Goal: Information Seeking & Learning: Learn about a topic

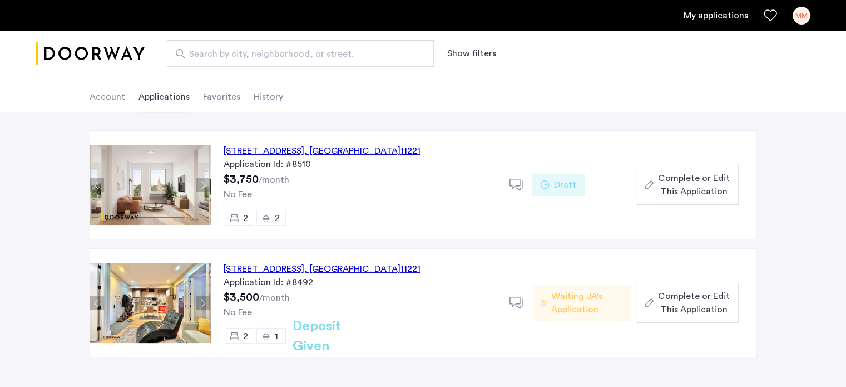
scroll to position [53, 0]
click at [274, 150] on div "972 Bushwick Avenue, Unit 4A, Brooklyn , NY 11221" at bounding box center [322, 149] width 197 height 13
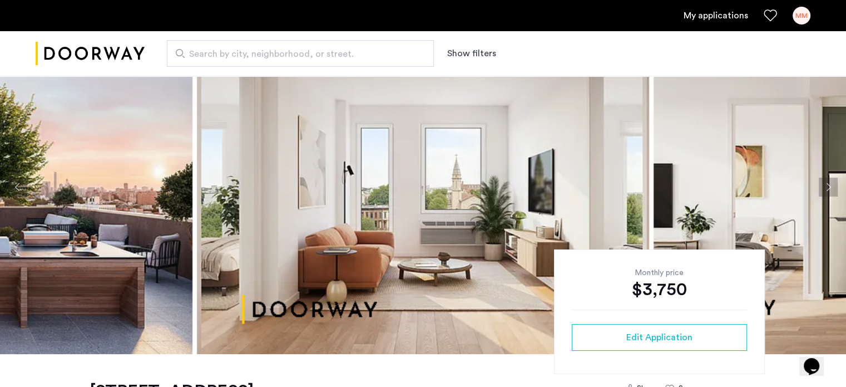
scroll to position [56, 0]
click at [834, 186] on button "Next apartment" at bounding box center [828, 186] width 19 height 19
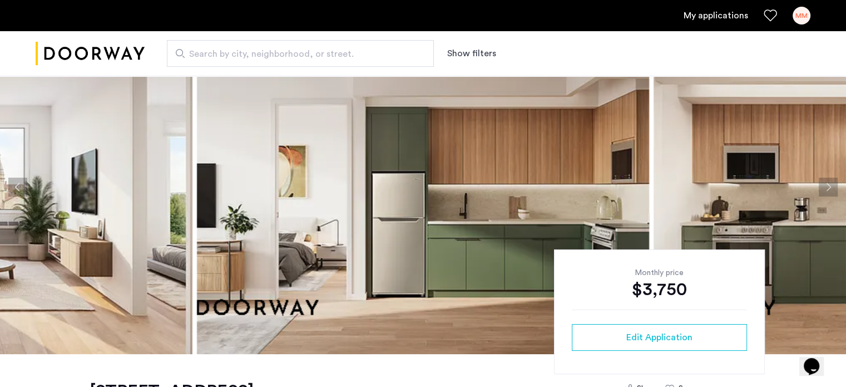
click at [830, 189] on button "Next apartment" at bounding box center [828, 186] width 19 height 19
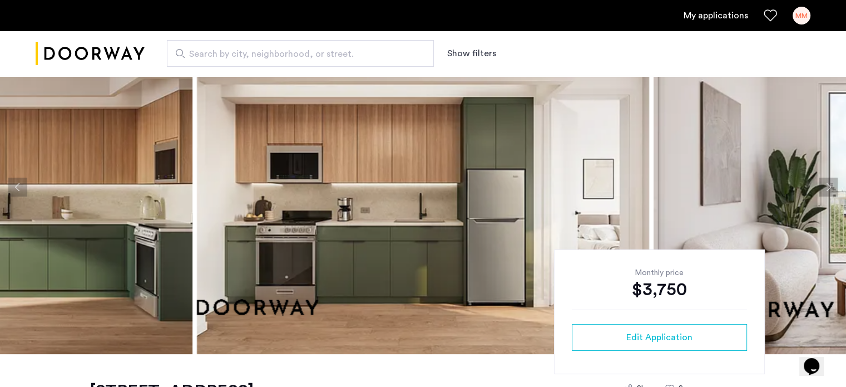
click at [830, 189] on button "Next apartment" at bounding box center [828, 186] width 19 height 19
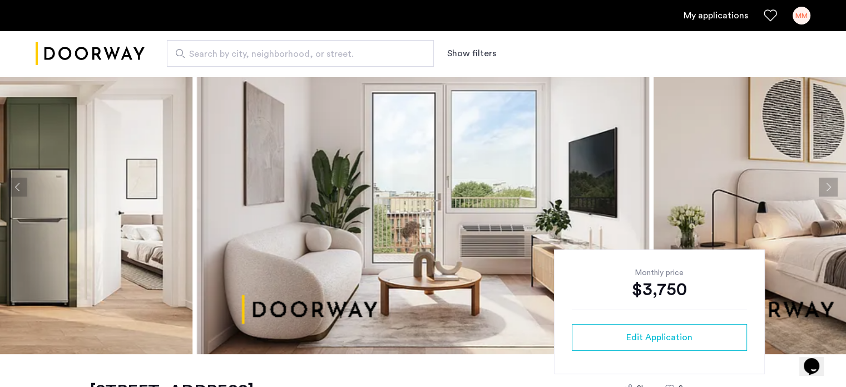
click at [830, 189] on button "Next apartment" at bounding box center [828, 186] width 19 height 19
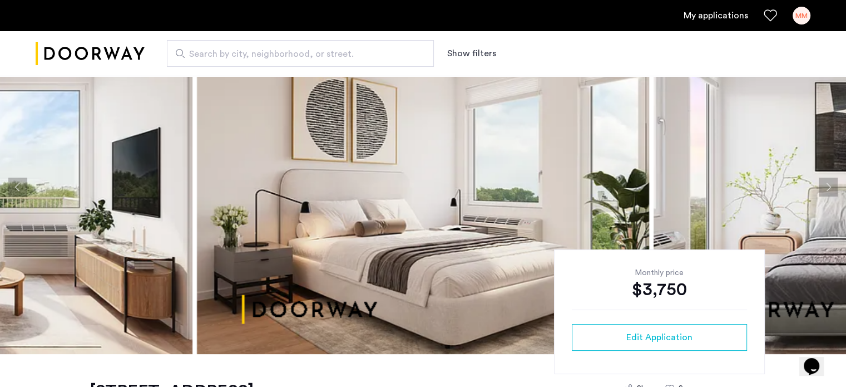
click at [830, 189] on button "Next apartment" at bounding box center [828, 186] width 19 height 19
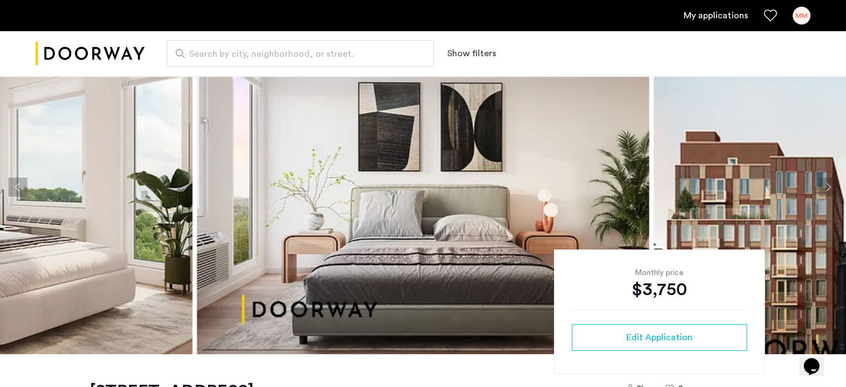
click at [830, 189] on button "Next apartment" at bounding box center [828, 186] width 19 height 19
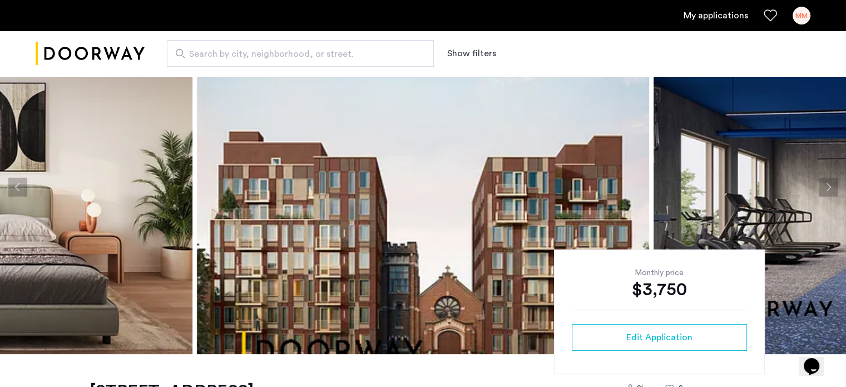
click at [825, 187] on button "Next apartment" at bounding box center [828, 186] width 19 height 19
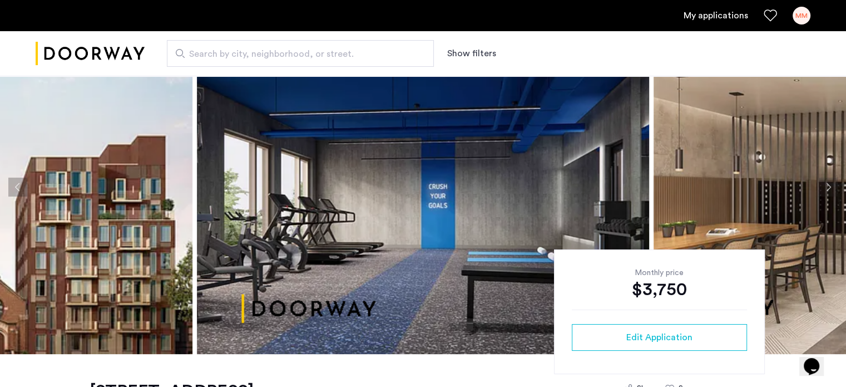
click at [825, 187] on button "Next apartment" at bounding box center [828, 186] width 19 height 19
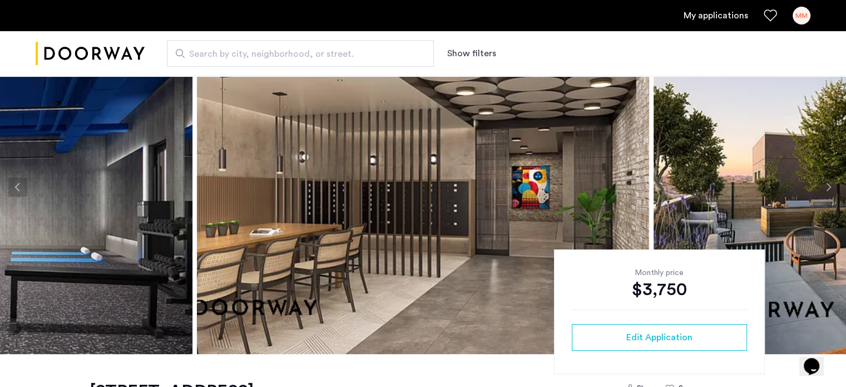
click at [824, 187] on button "Next apartment" at bounding box center [828, 186] width 19 height 19
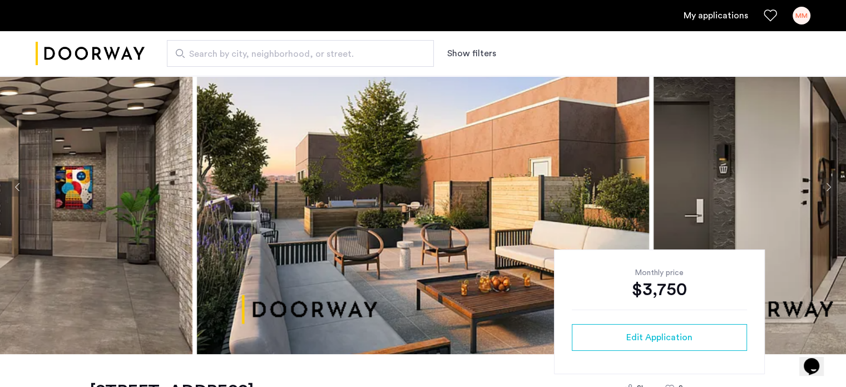
click at [826, 190] on button "Next apartment" at bounding box center [828, 186] width 19 height 19
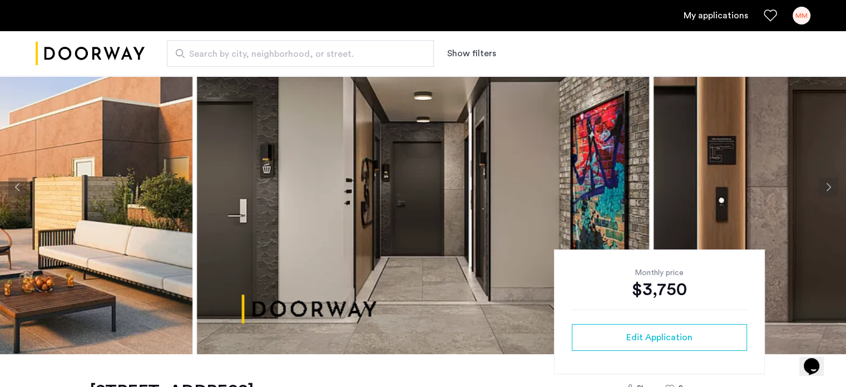
click at [826, 190] on button "Next apartment" at bounding box center [828, 186] width 19 height 19
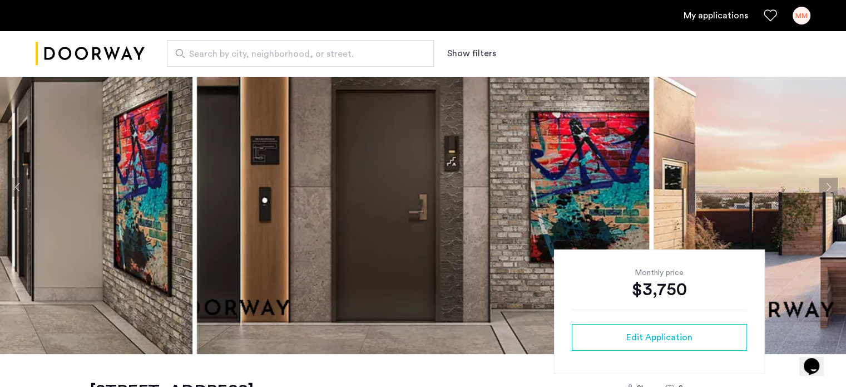
click at [826, 190] on button "Next apartment" at bounding box center [828, 186] width 19 height 19
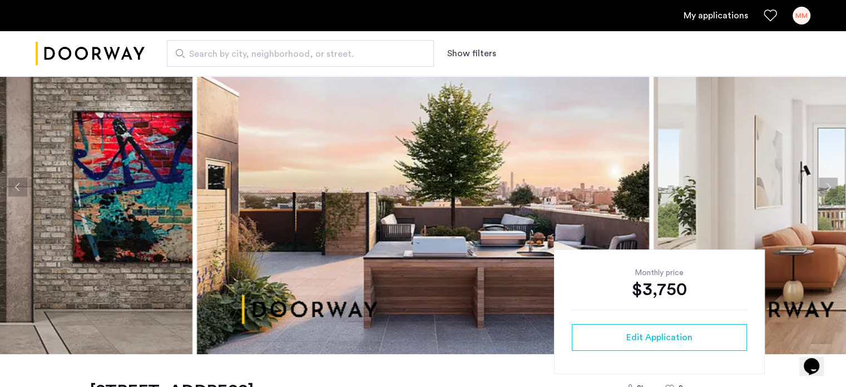
click at [826, 190] on button "Next apartment" at bounding box center [828, 186] width 19 height 19
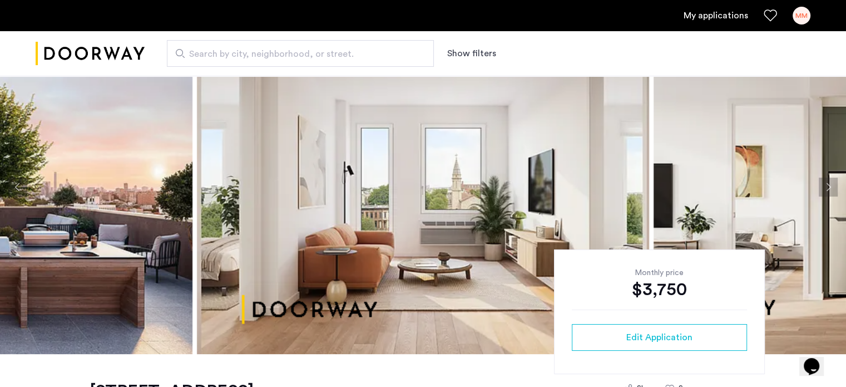
click at [826, 190] on button "Next apartment" at bounding box center [828, 186] width 19 height 19
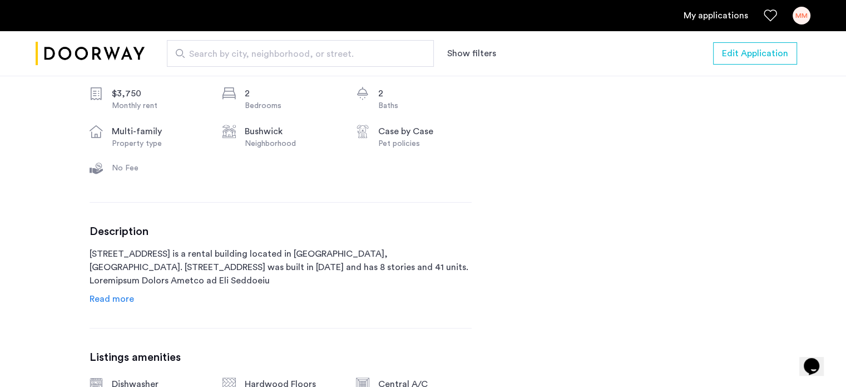
scroll to position [423, 0]
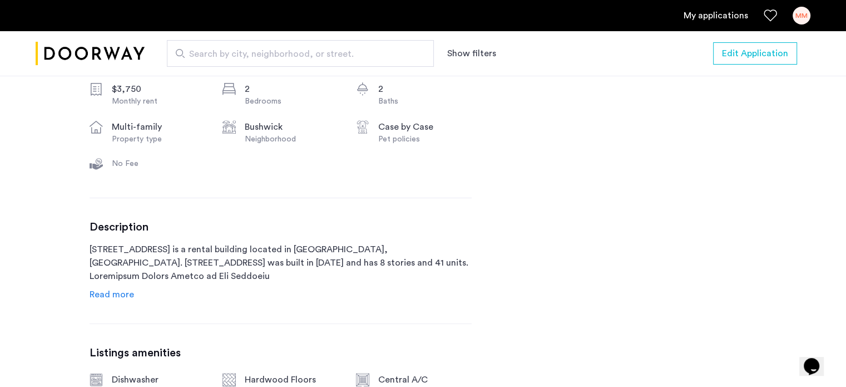
click at [106, 291] on span "Read more" at bounding box center [112, 294] width 44 height 9
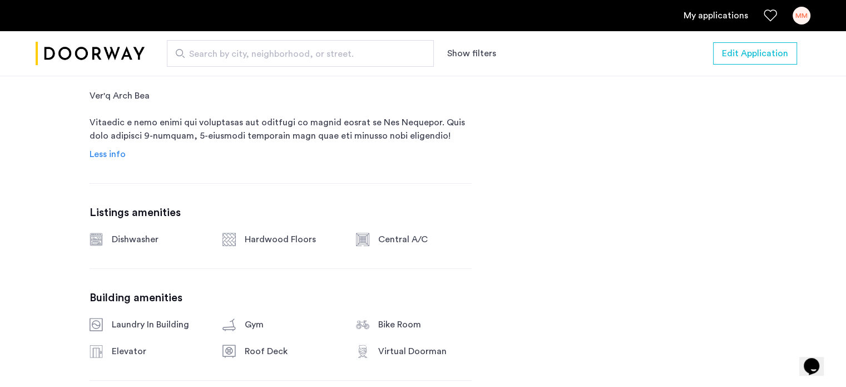
scroll to position [1018, 0]
click at [39, 278] on div "[STREET_ADDRESS] $3,750 Monthly rent 2 Bedrooms 2 Baths multi-family Property t…" at bounding box center [423, 265] width 846 height 1747
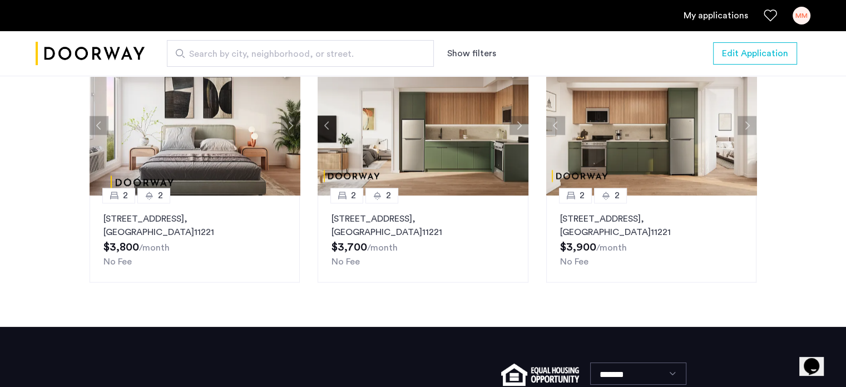
scroll to position [1864, 0]
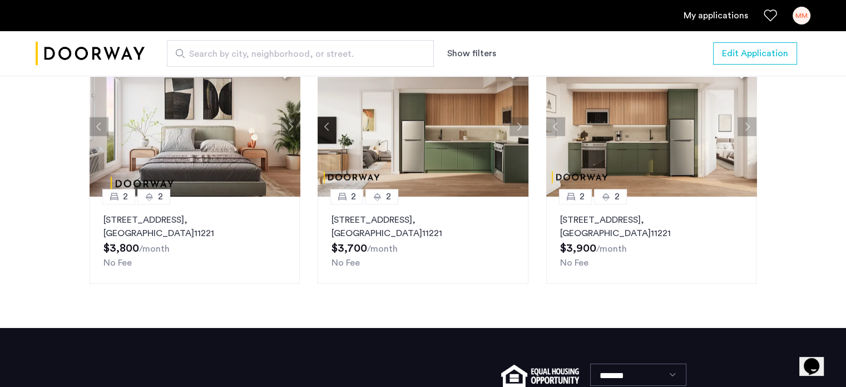
click at [517, 136] on button "Next apartment" at bounding box center [518, 126] width 19 height 19
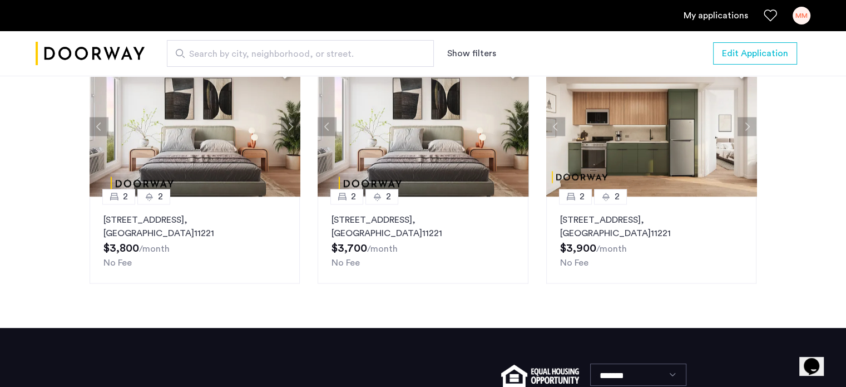
click at [517, 136] on button "Next apartment" at bounding box center [518, 126] width 19 height 19
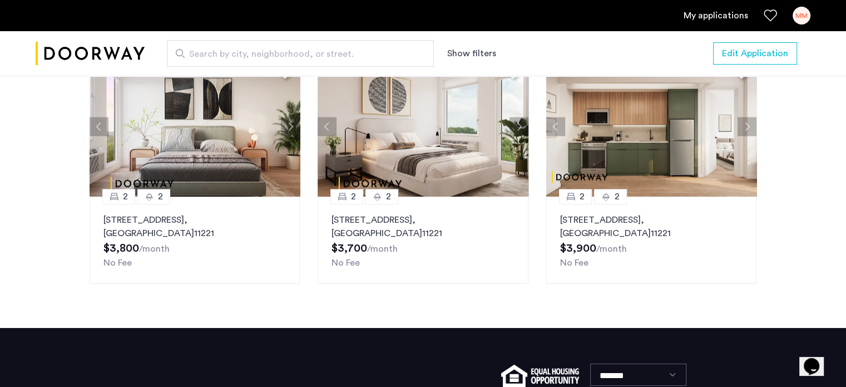
click at [517, 136] on button "Next apartment" at bounding box center [518, 126] width 19 height 19
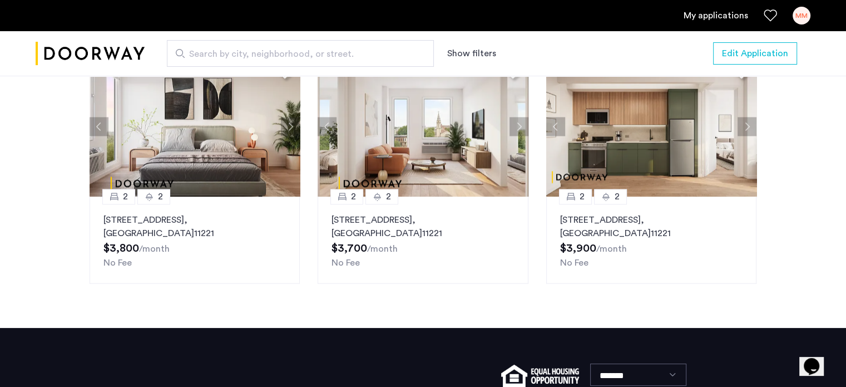
click at [517, 136] on button "Next apartment" at bounding box center [518, 126] width 19 height 19
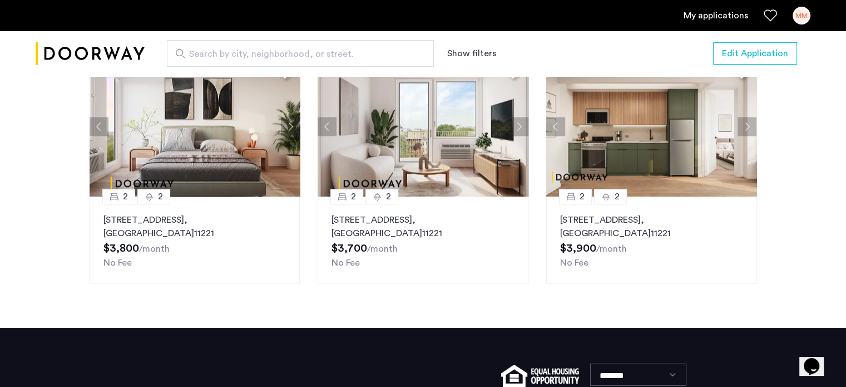
click at [517, 136] on button "Next apartment" at bounding box center [518, 126] width 19 height 19
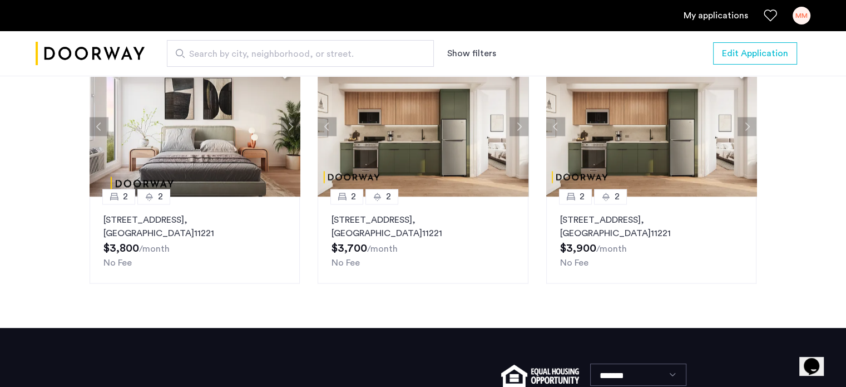
click at [517, 136] on button "Next apartment" at bounding box center [518, 126] width 19 height 19
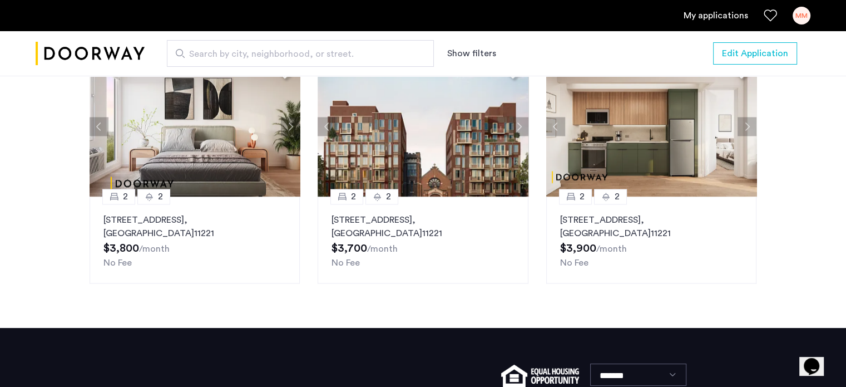
click at [517, 136] on button "Next apartment" at bounding box center [518, 126] width 19 height 19
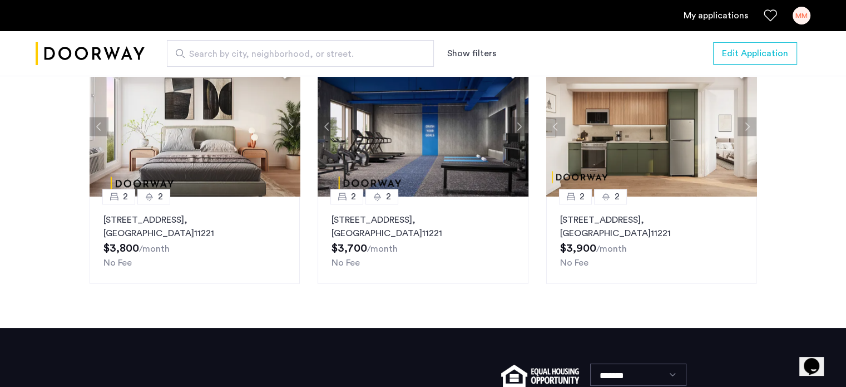
click at [517, 136] on button "Next apartment" at bounding box center [518, 126] width 19 height 19
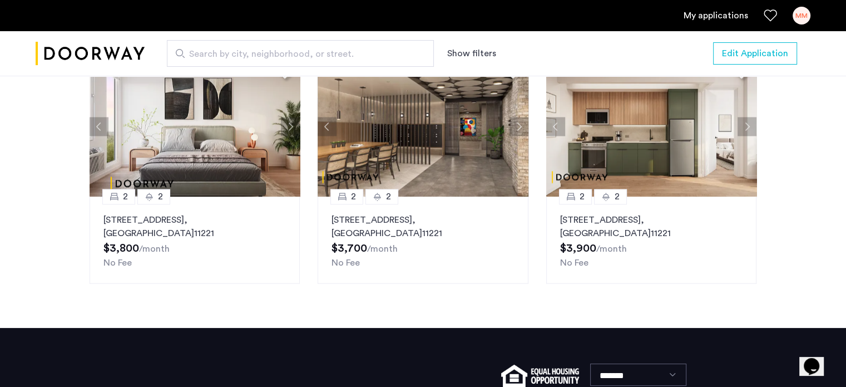
click at [327, 136] on button "Previous apartment" at bounding box center [327, 126] width 19 height 19
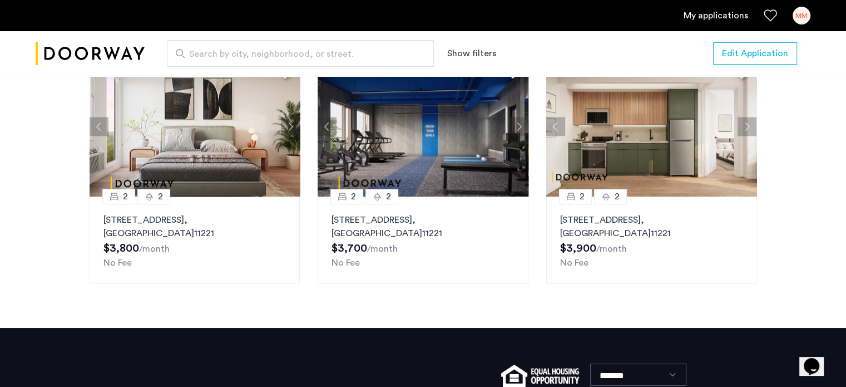
click at [518, 136] on button "Next apartment" at bounding box center [518, 126] width 19 height 19
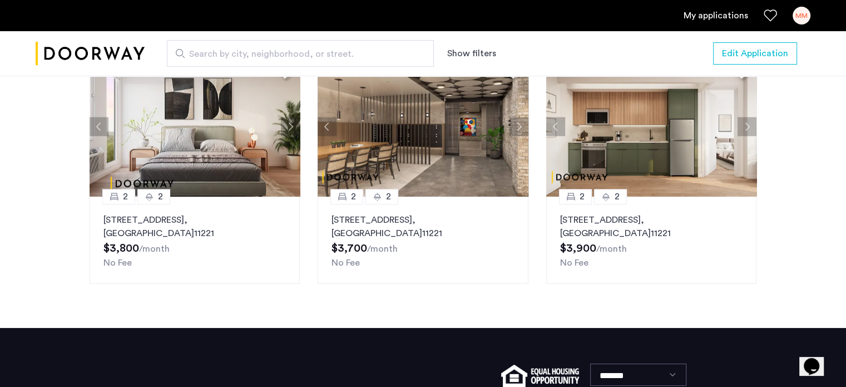
click at [518, 136] on button "Next apartment" at bounding box center [518, 126] width 19 height 19
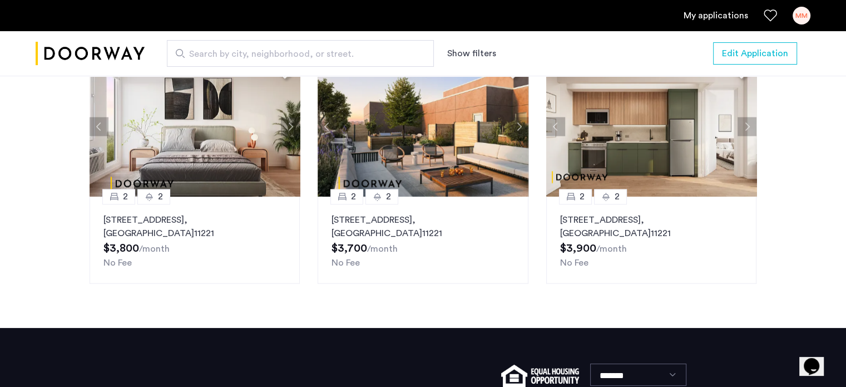
click at [518, 136] on button "Next apartment" at bounding box center [518, 126] width 19 height 19
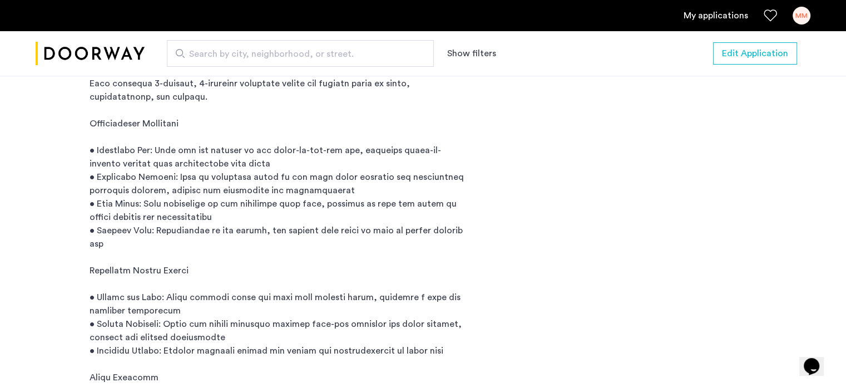
scroll to position [656, 0]
